Goal: Navigation & Orientation: Go to known website

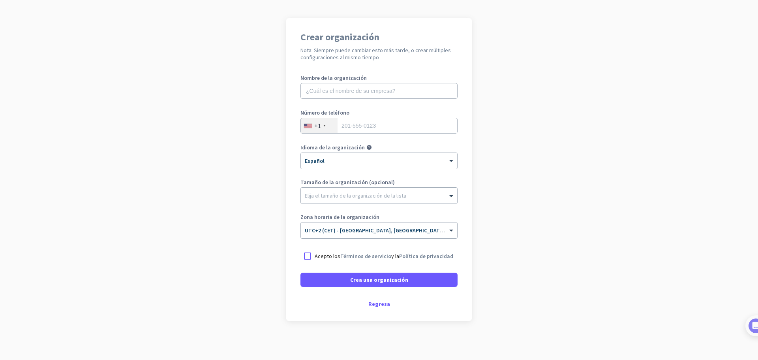
scroll to position [46, 0]
click at [373, 303] on div "Regresa" at bounding box center [379, 304] width 157 height 6
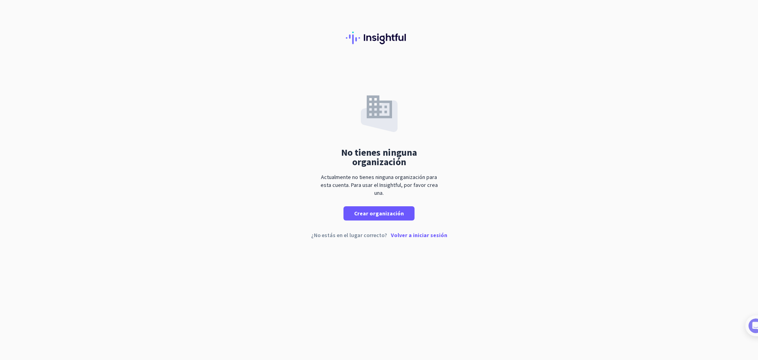
click at [422, 232] on p "Volver a iniciar sesión" at bounding box center [419, 235] width 56 height 6
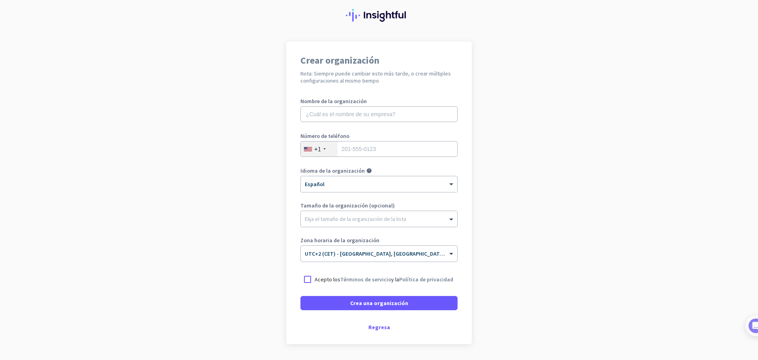
scroll to position [46, 0]
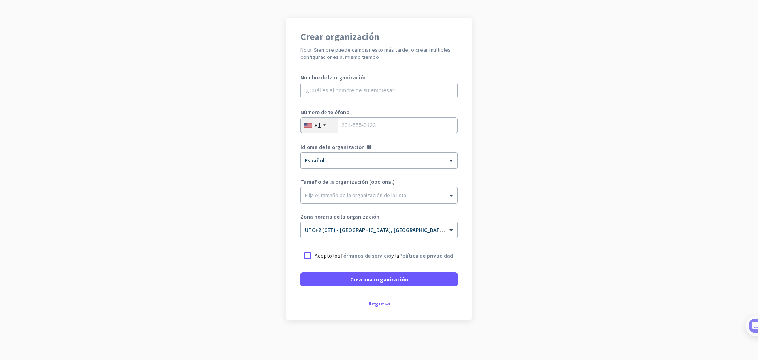
click at [374, 305] on div "Regresa" at bounding box center [379, 304] width 157 height 6
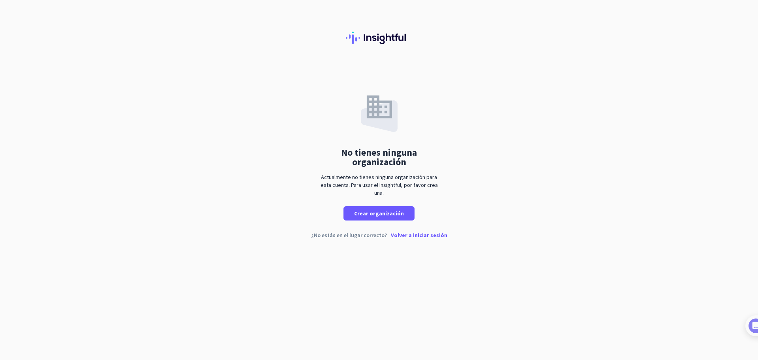
click at [421, 235] on p "Volver a iniciar sesión" at bounding box center [419, 235] width 56 height 6
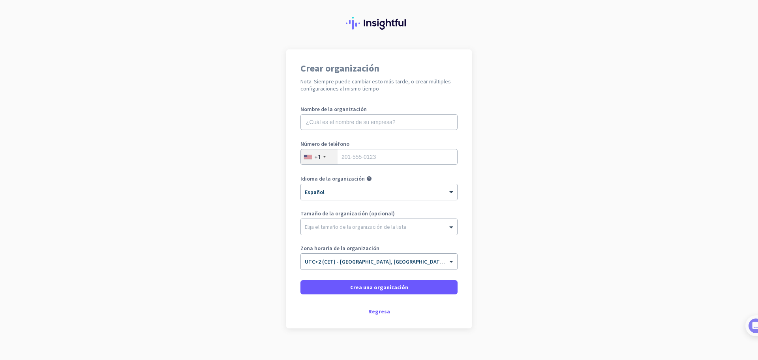
scroll to position [23, 0]
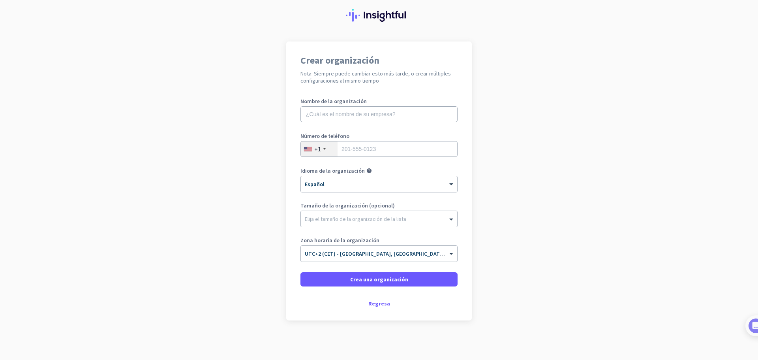
click at [372, 303] on div "Regresa" at bounding box center [379, 304] width 157 height 6
